Goal: Task Accomplishment & Management: Complete application form

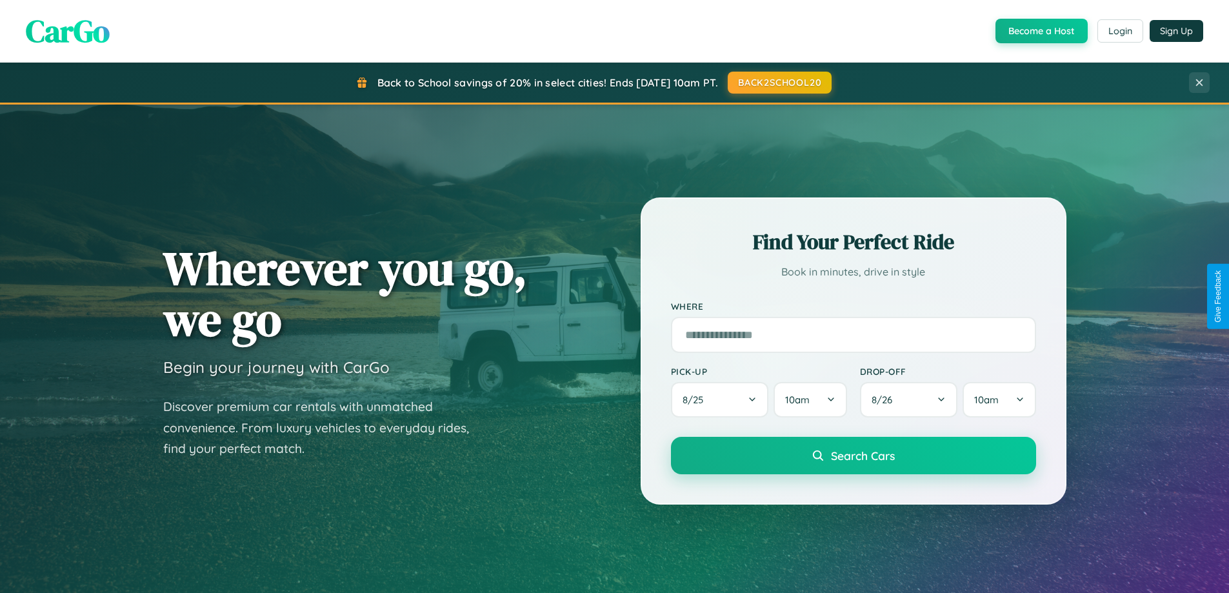
scroll to position [2482, 0]
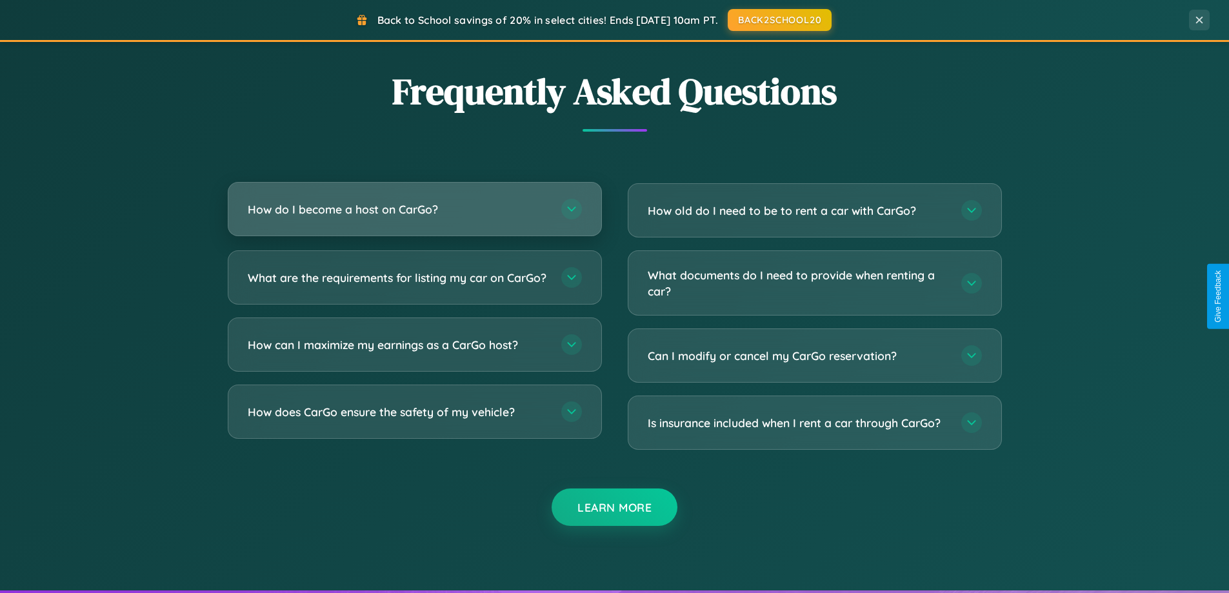
click at [414, 210] on h3 "How do I become a host on CarGo?" at bounding box center [398, 209] width 301 height 16
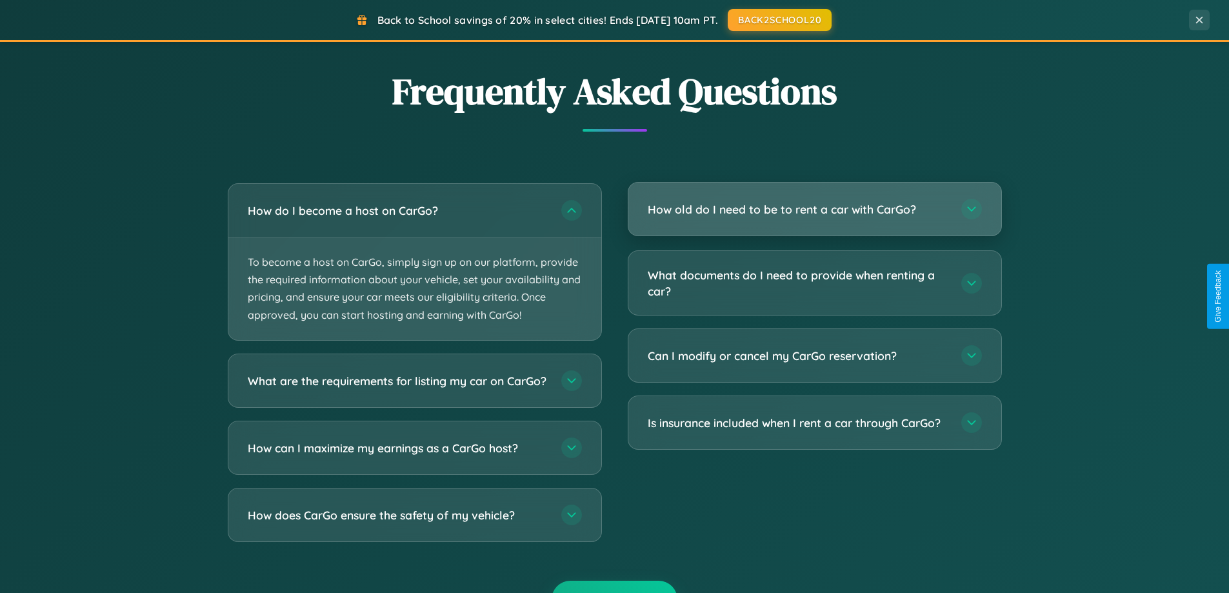
click at [814, 209] on h3 "How old do I need to be to rent a car with CarGo?" at bounding box center [798, 209] width 301 height 16
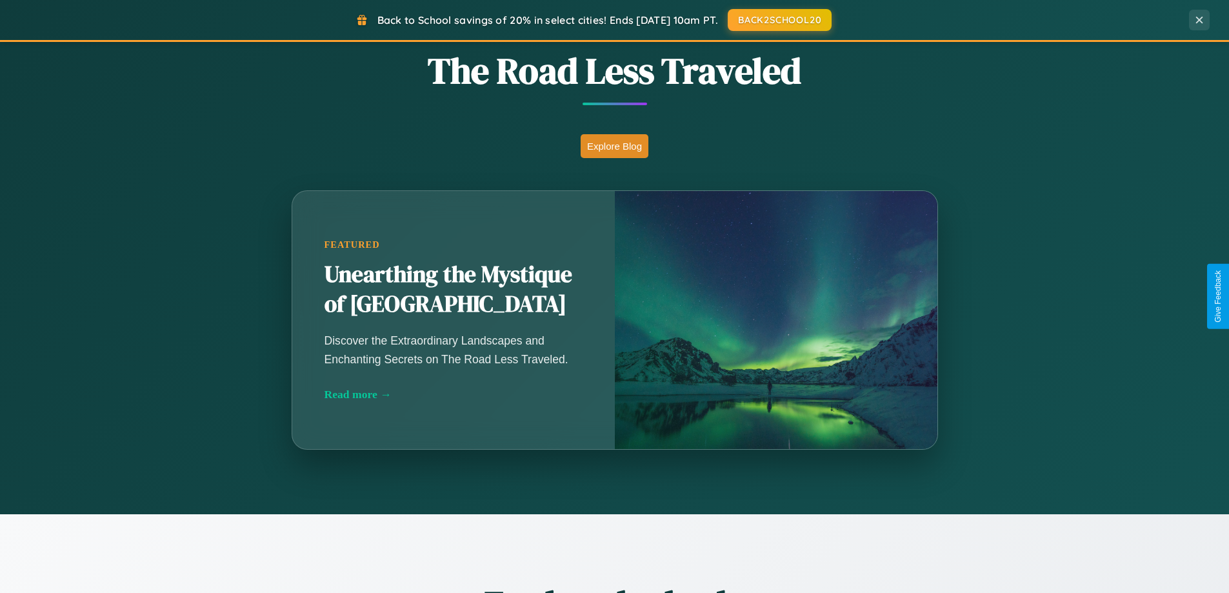
scroll to position [887, 0]
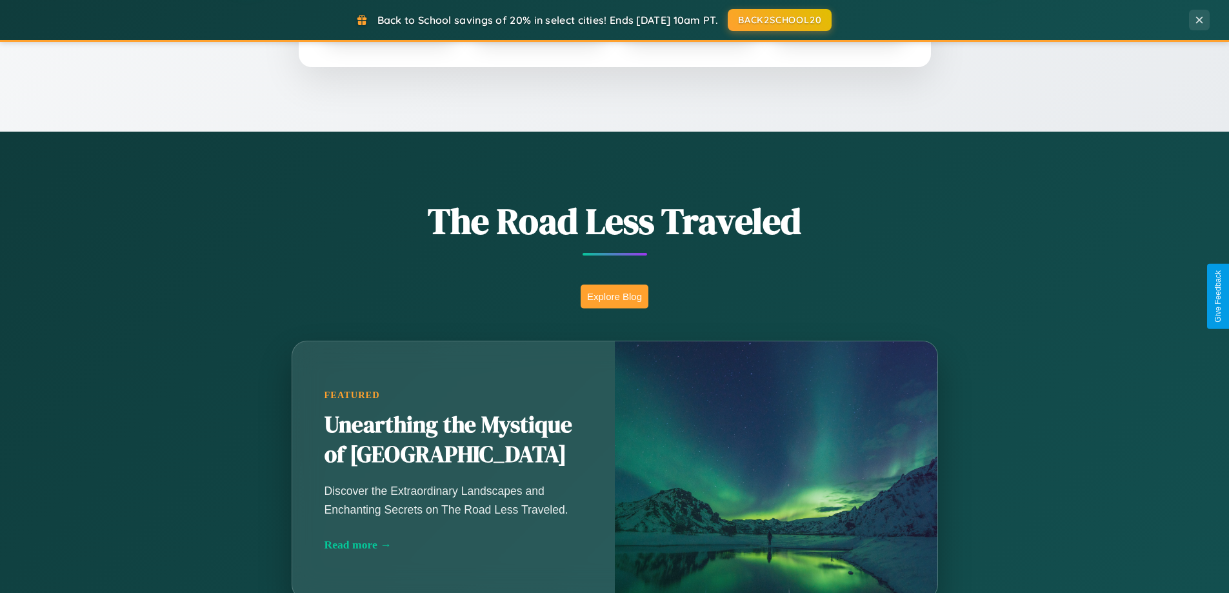
click at [614, 296] on button "Explore Blog" at bounding box center [614, 296] width 68 height 24
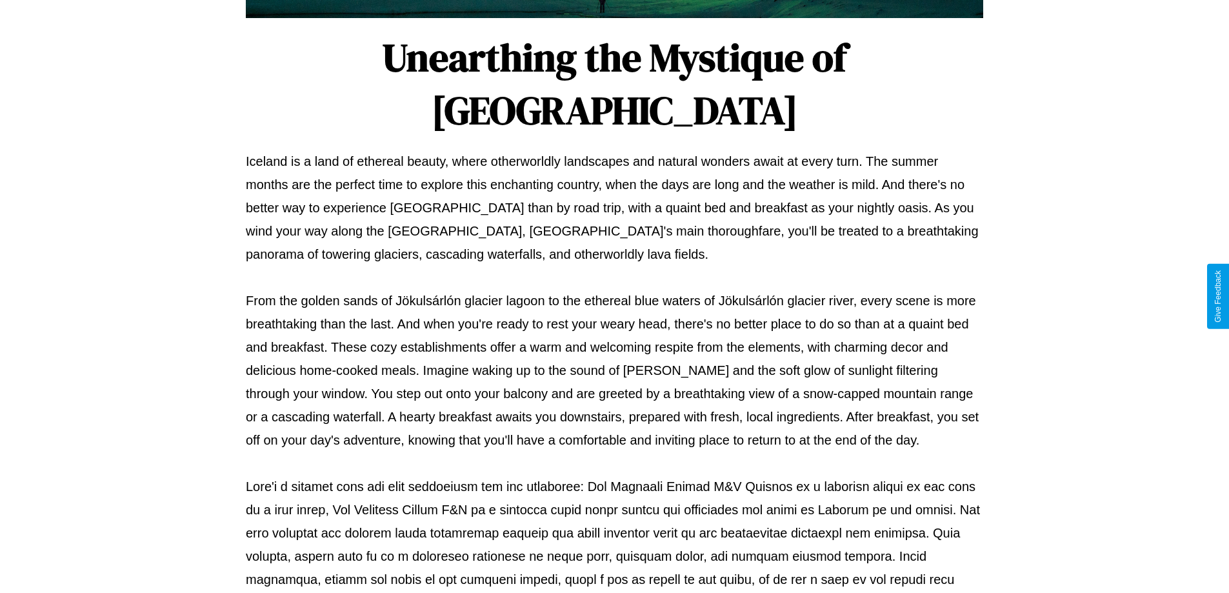
scroll to position [417, 0]
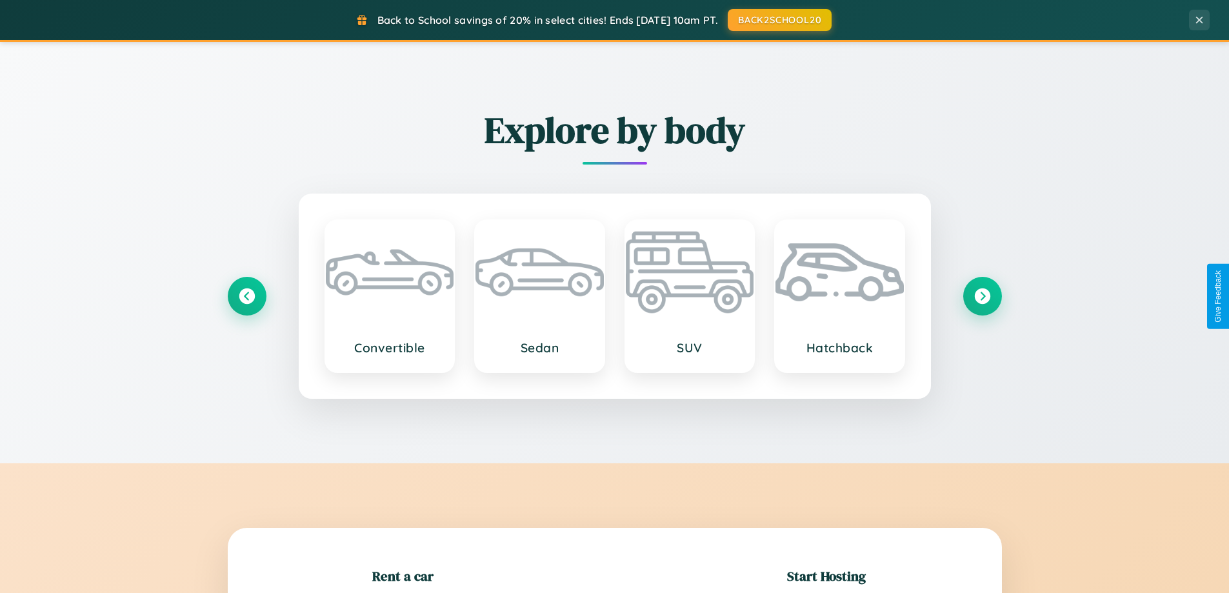
scroll to position [279, 0]
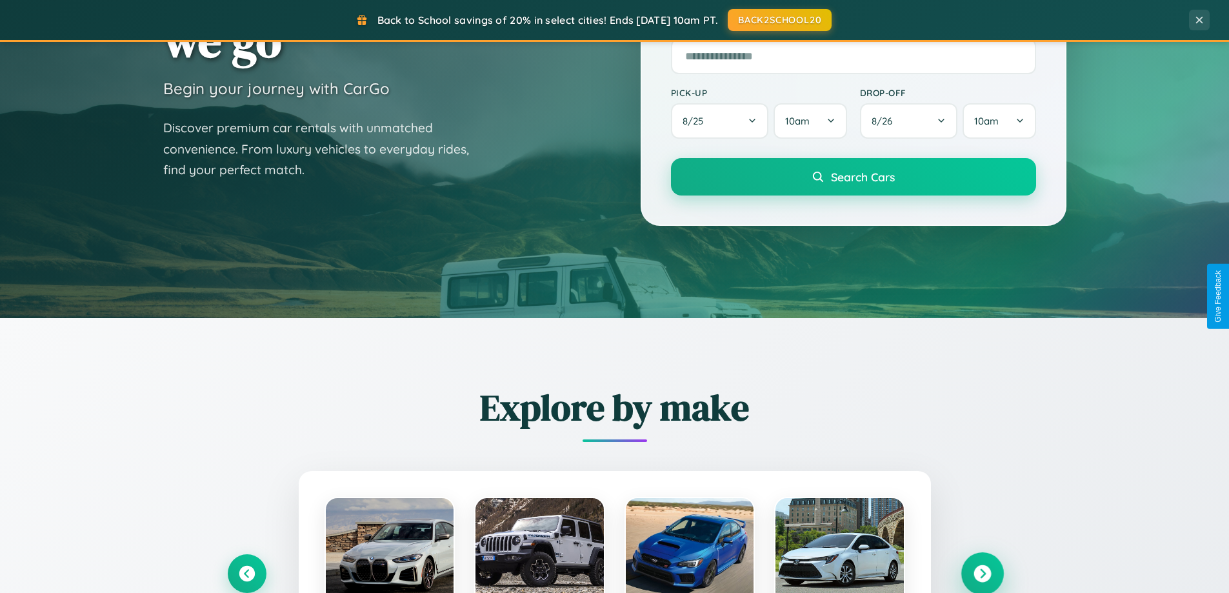
click at [982, 573] on icon at bounding box center [981, 573] width 17 height 17
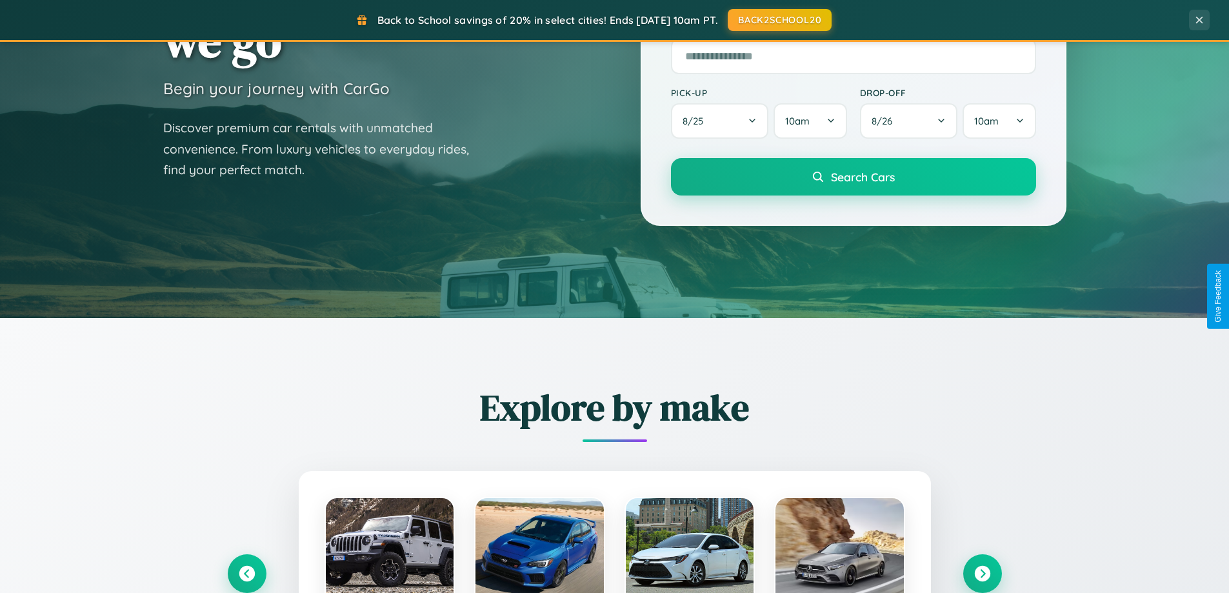
scroll to position [0, 0]
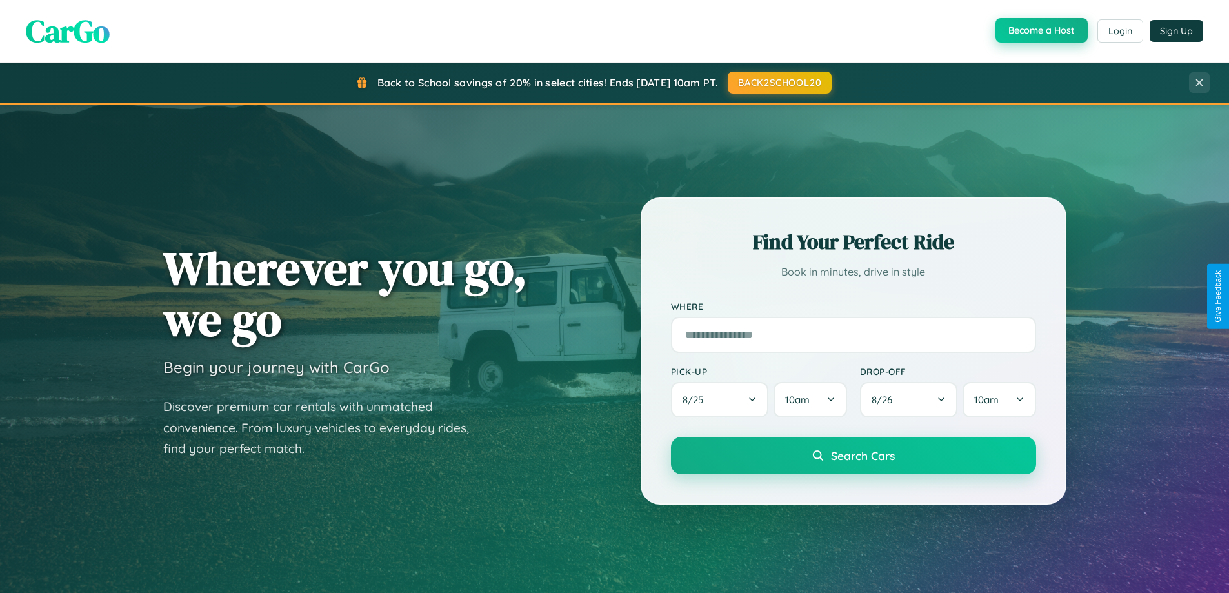
click at [1040, 31] on button "Become a Host" at bounding box center [1041, 30] width 92 height 25
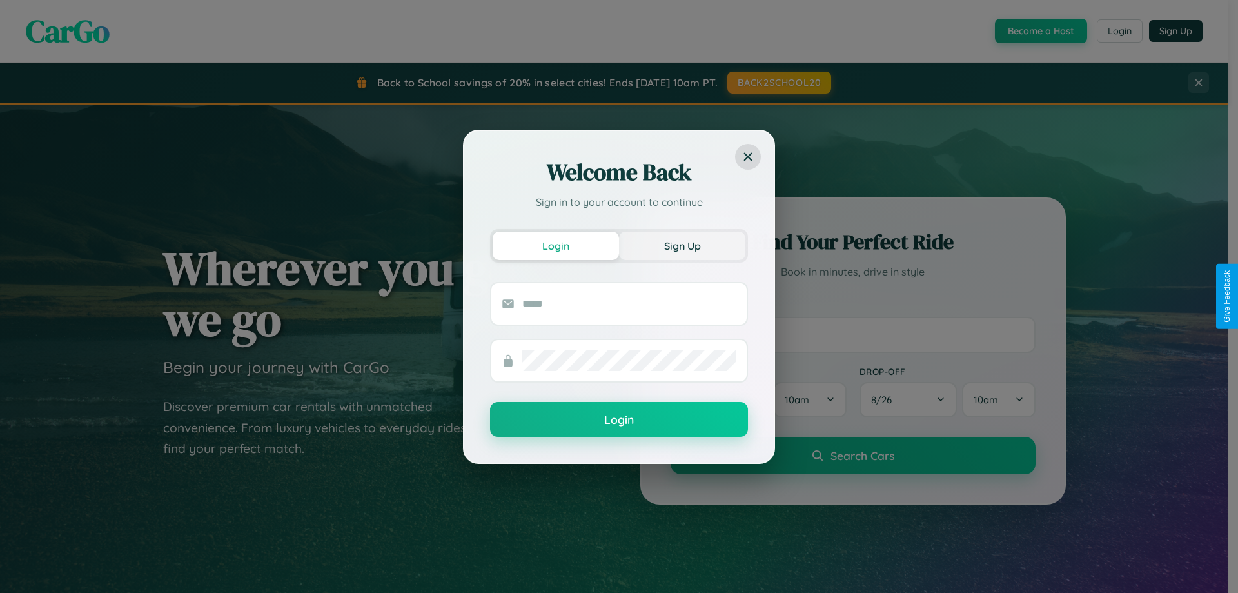
click at [682, 245] on button "Sign Up" at bounding box center [682, 246] width 126 height 28
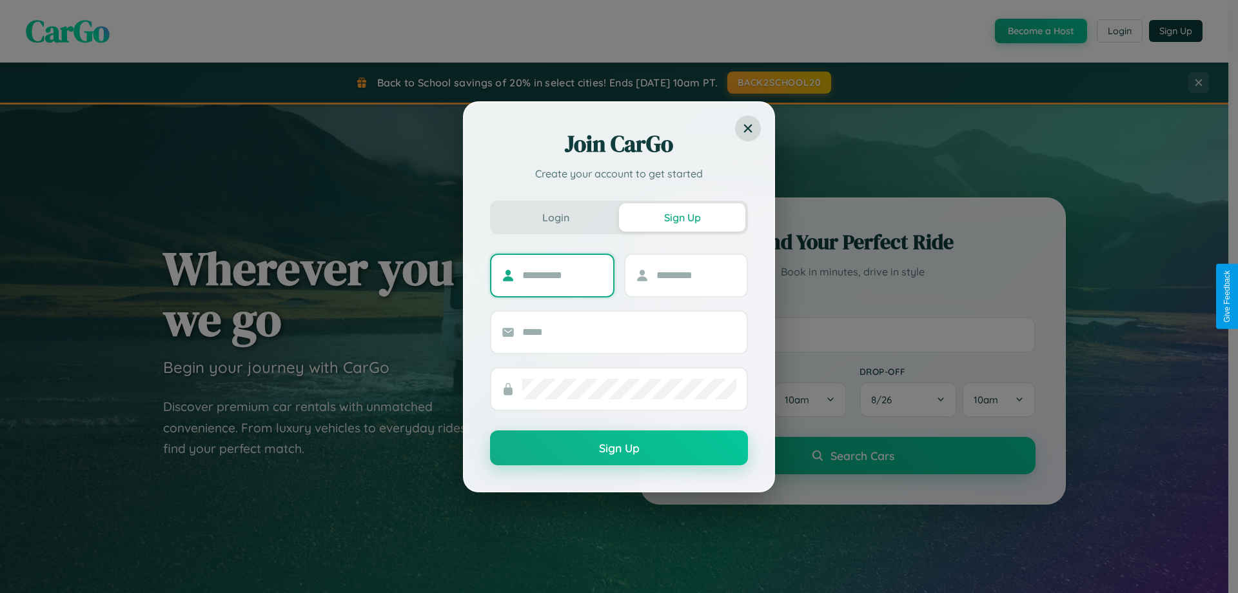
click at [562, 275] on input "text" at bounding box center [562, 275] width 81 height 21
type input "******"
click at [696, 275] on input "text" at bounding box center [697, 275] width 81 height 21
type input "*****"
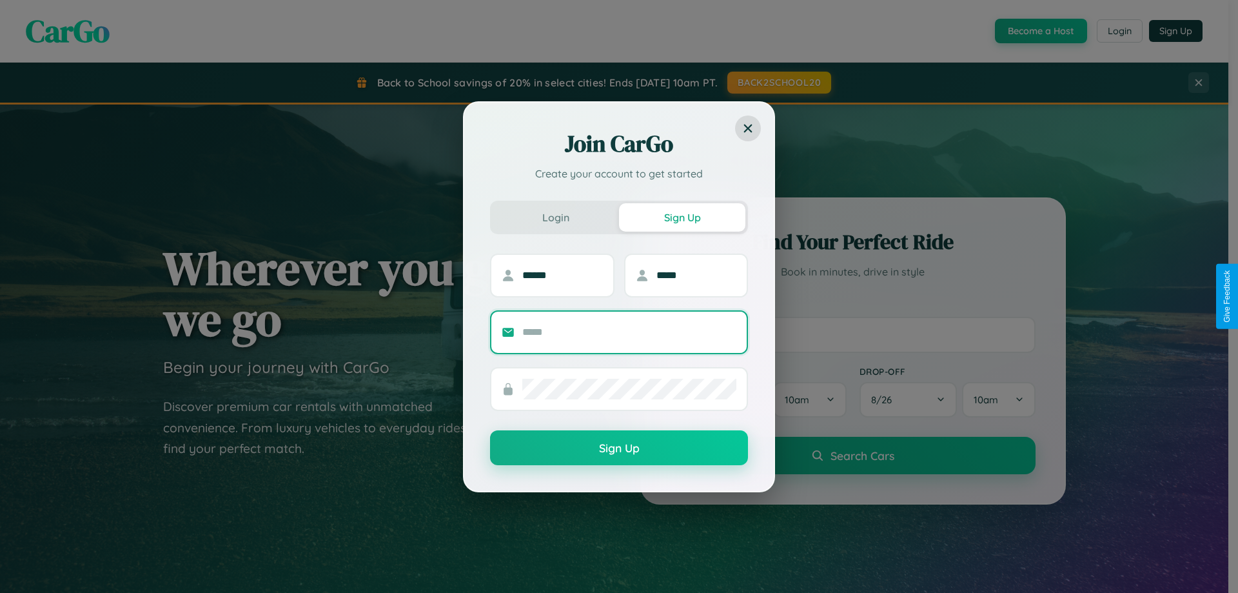
click at [629, 332] on input "text" at bounding box center [629, 332] width 214 height 21
type input "**********"
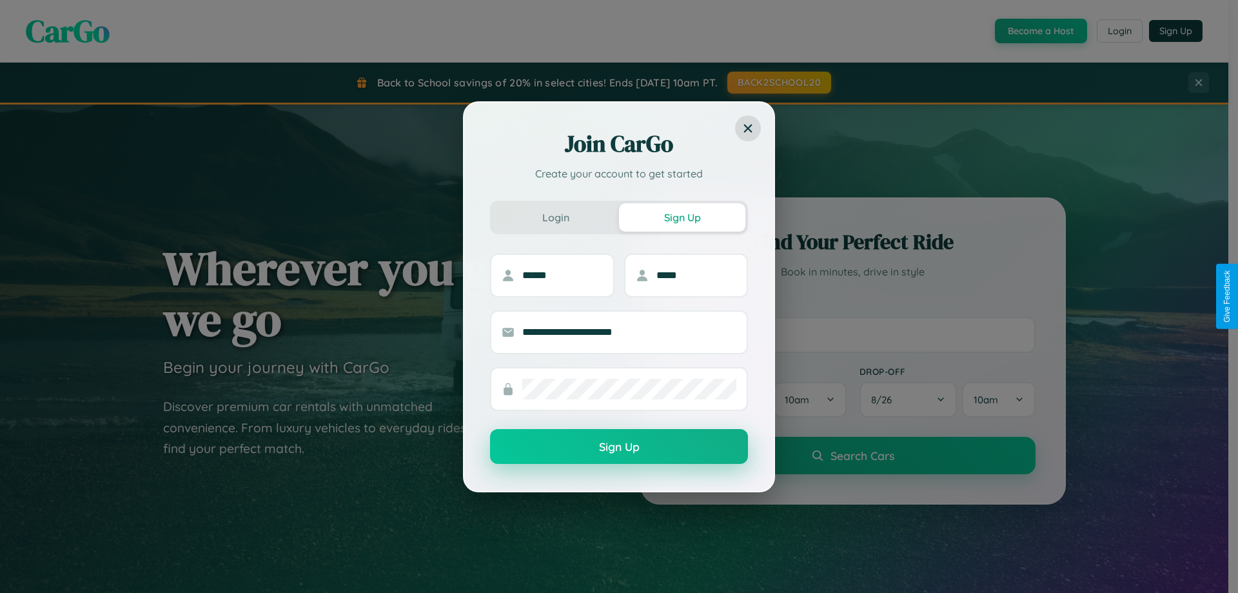
click at [619, 447] on button "Sign Up" at bounding box center [619, 446] width 258 height 35
